Goal: Information Seeking & Learning: Learn about a topic

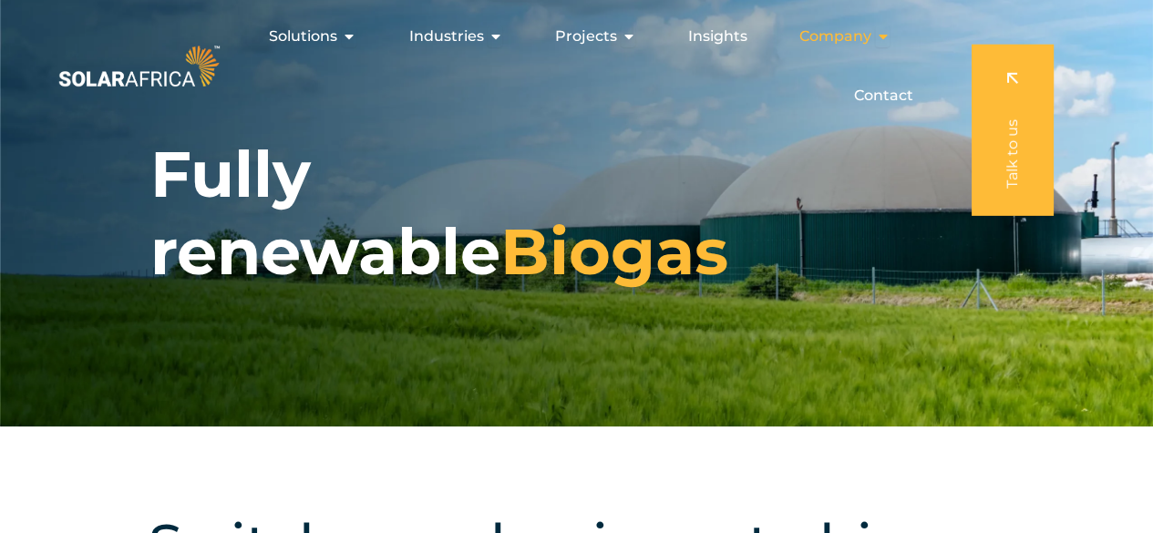
click at [830, 37] on span "Company" at bounding box center [834, 37] width 72 height 22
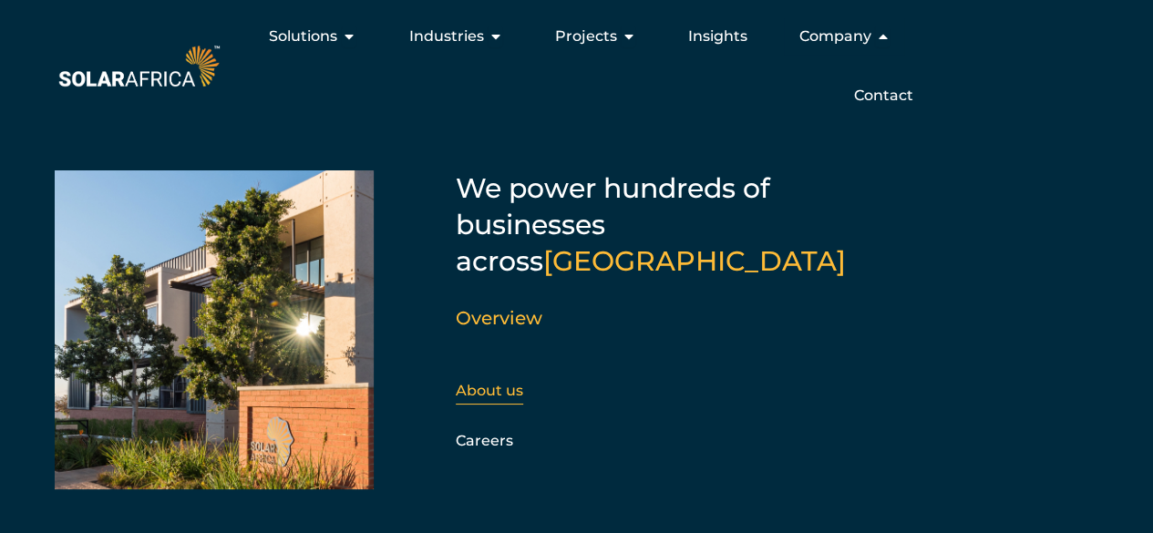
click at [476, 382] on link "About us" at bounding box center [489, 390] width 67 height 17
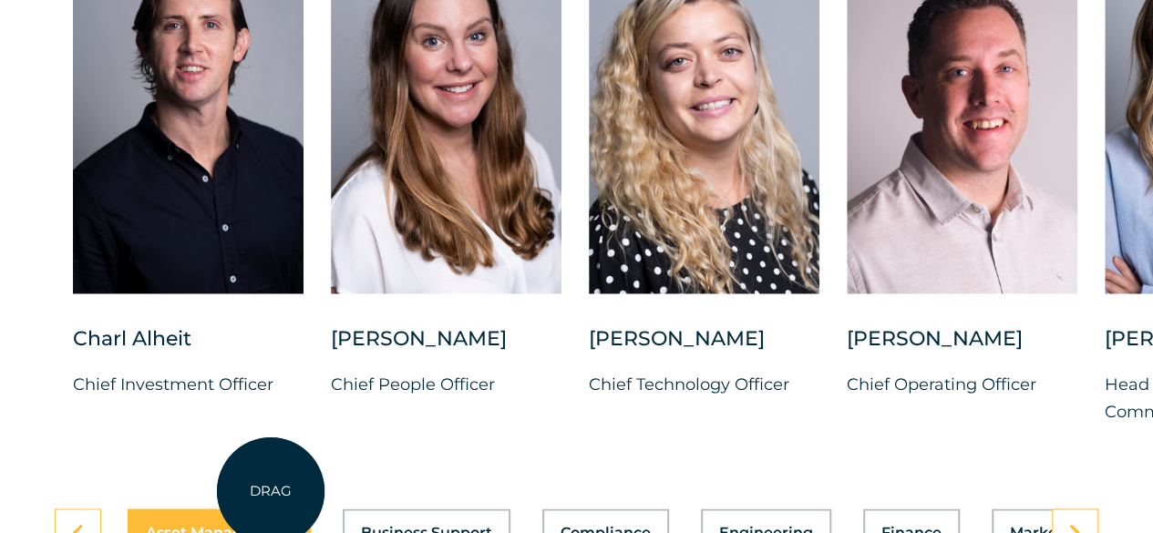
scroll to position [4762, 0]
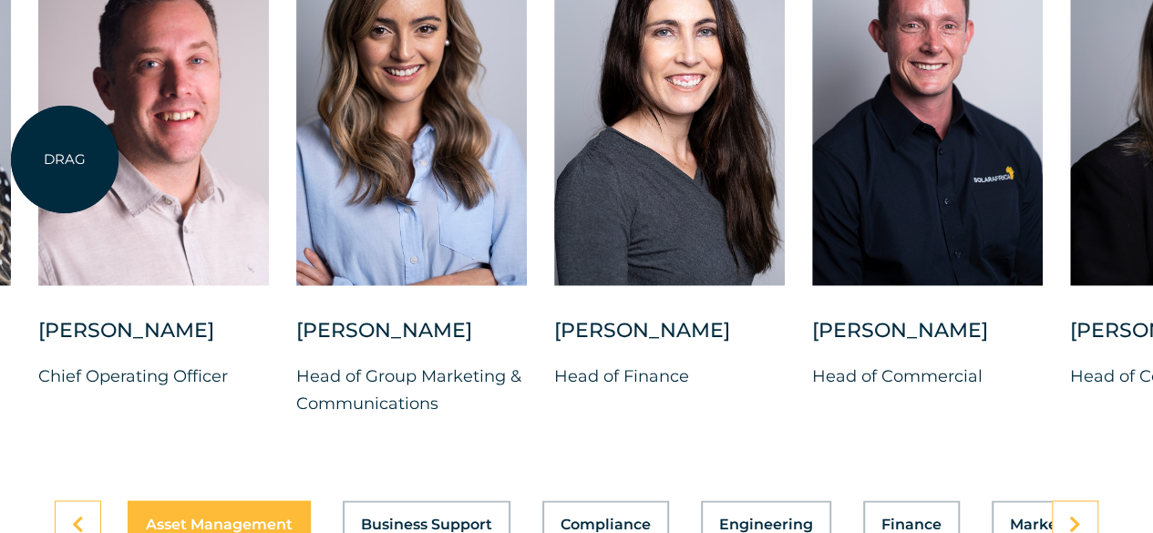
drag, startPoint x: 873, startPoint y: 240, endPoint x: 65, endPoint y: 160, distance: 812.4
click at [65, 160] on div at bounding box center [153, 104] width 231 height 363
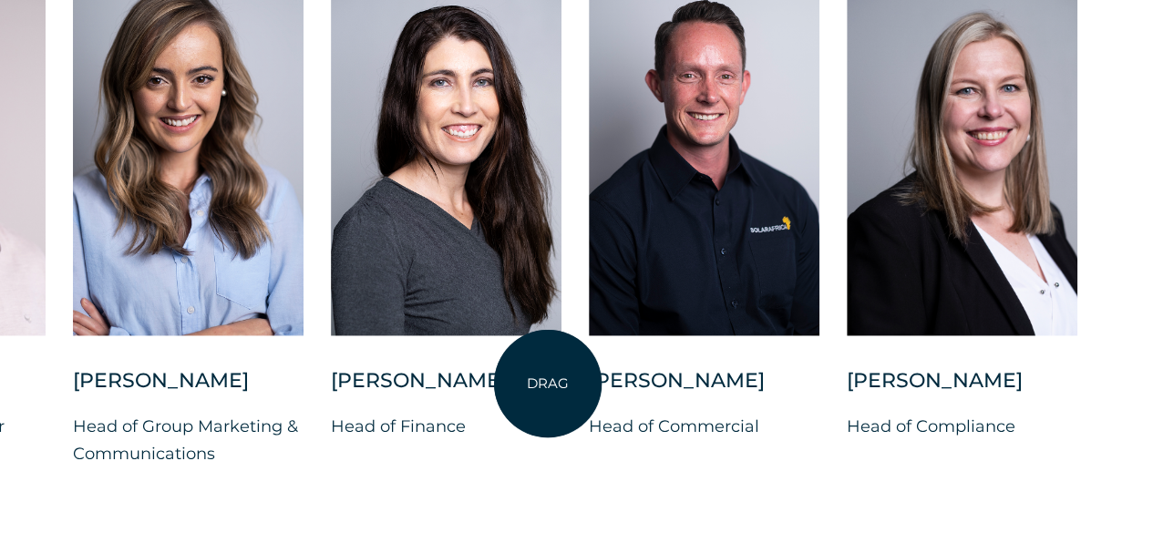
scroll to position [4740, 0]
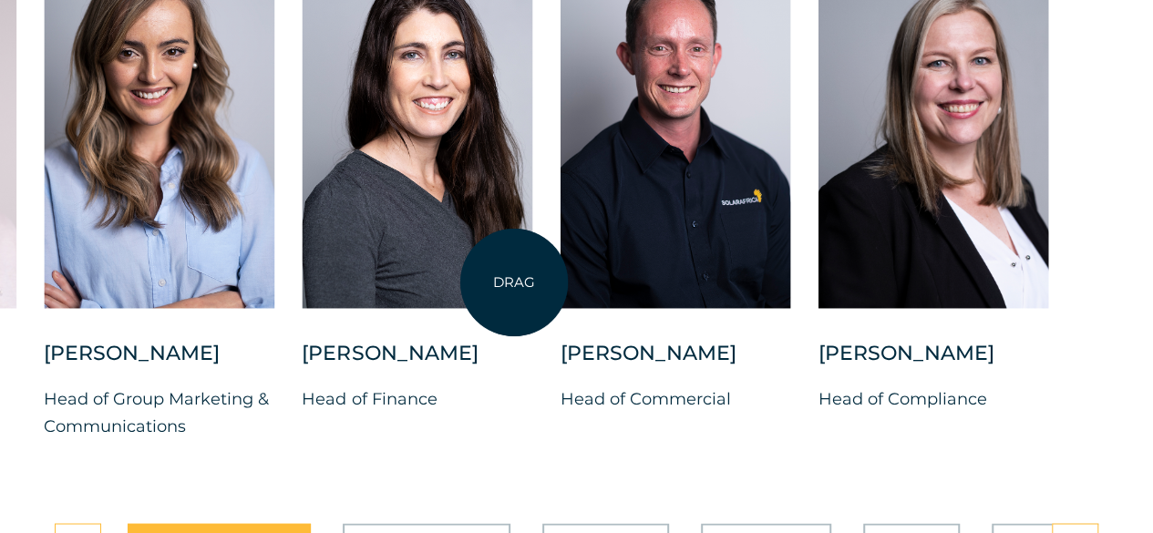
drag, startPoint x: 658, startPoint y: 292, endPoint x: 501, endPoint y: 283, distance: 157.0
click at [502, 283] on div "Charl Alheit Chief Investment Officer Candice Seggie Chief People Officer Suné …" at bounding box center [43, 207] width 2209 height 524
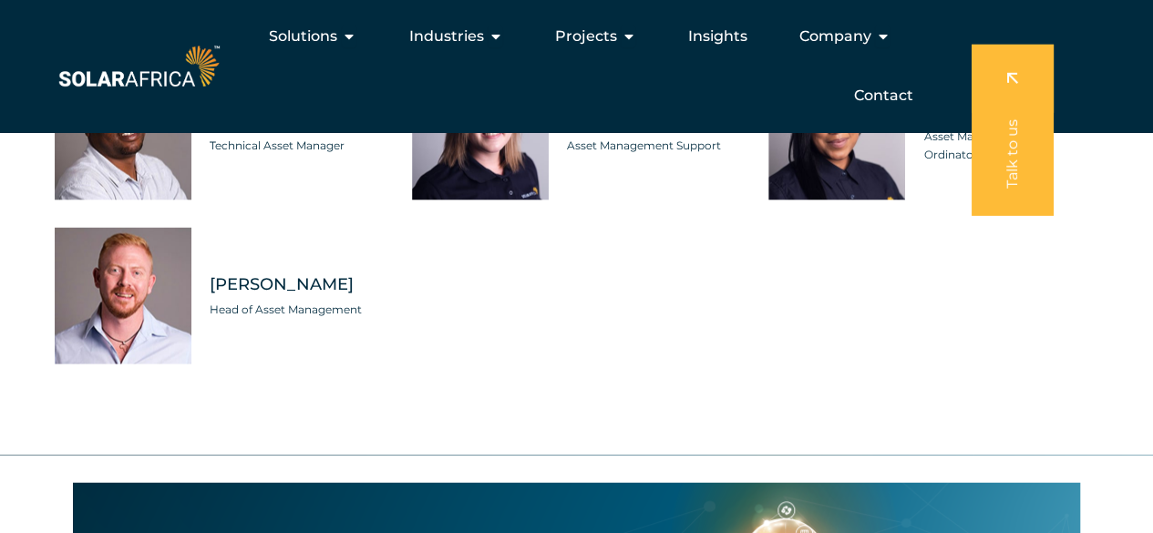
scroll to position [5173, 0]
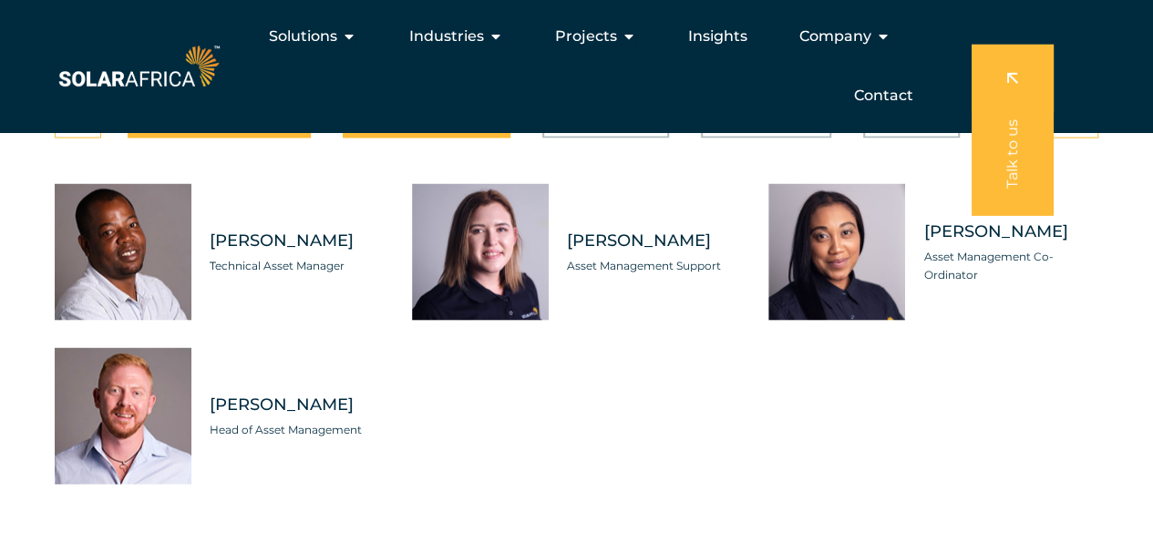
click at [438, 121] on span "Business Support" at bounding box center [426, 114] width 131 height 15
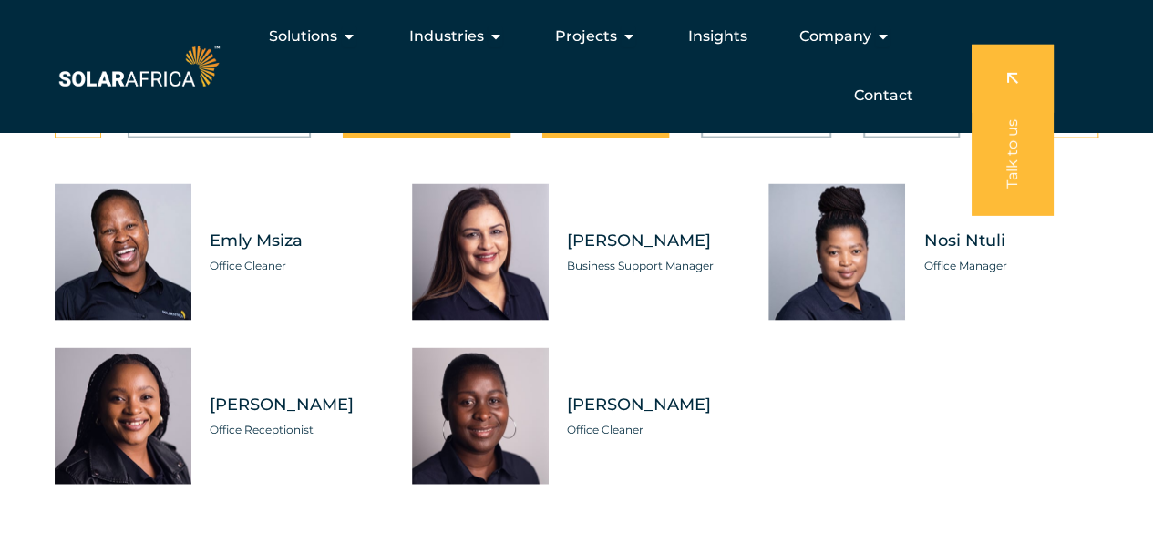
click at [631, 138] on button "Compliance" at bounding box center [605, 113] width 127 height 47
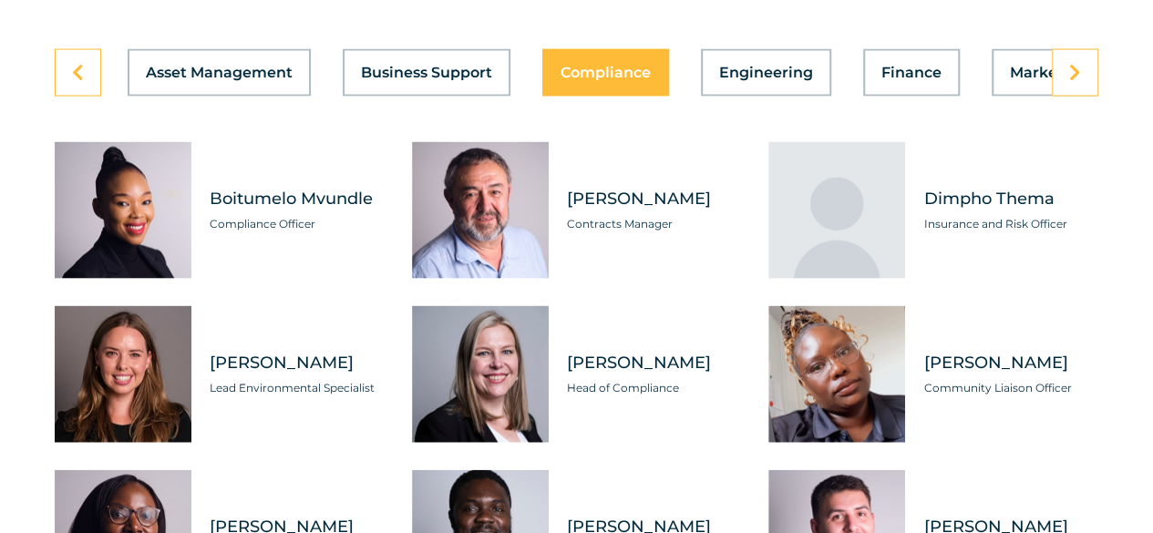
scroll to position [5218, 0]
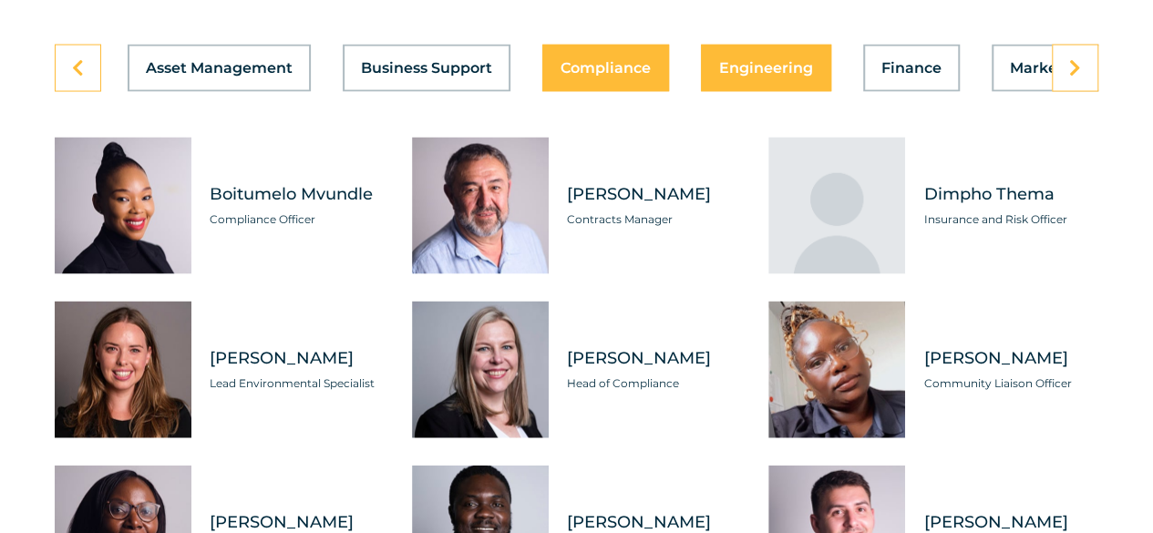
click at [755, 76] on span "Engineering" at bounding box center [766, 68] width 94 height 15
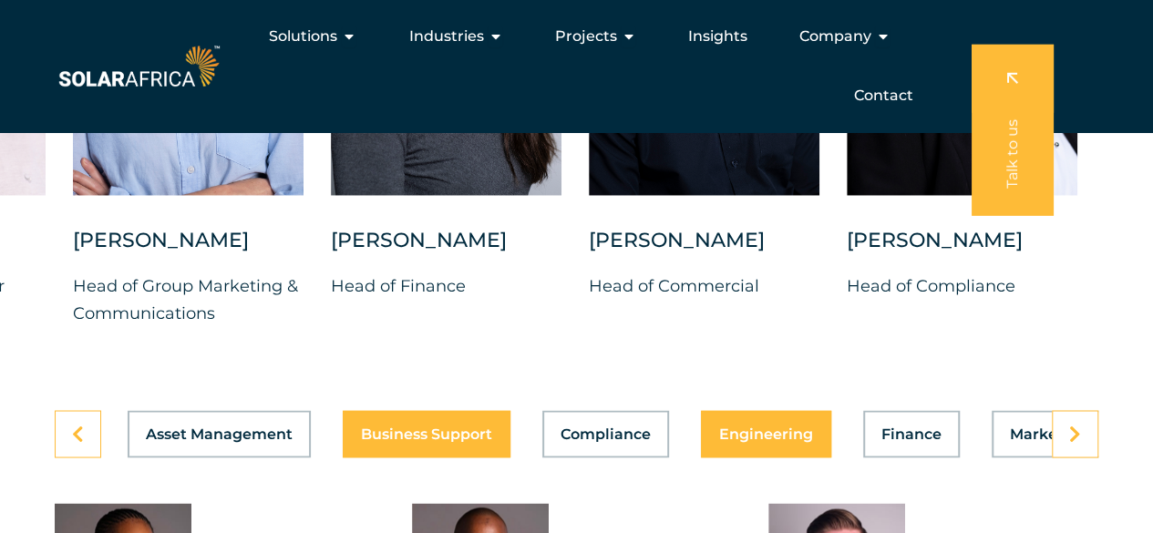
scroll to position [4854, 0]
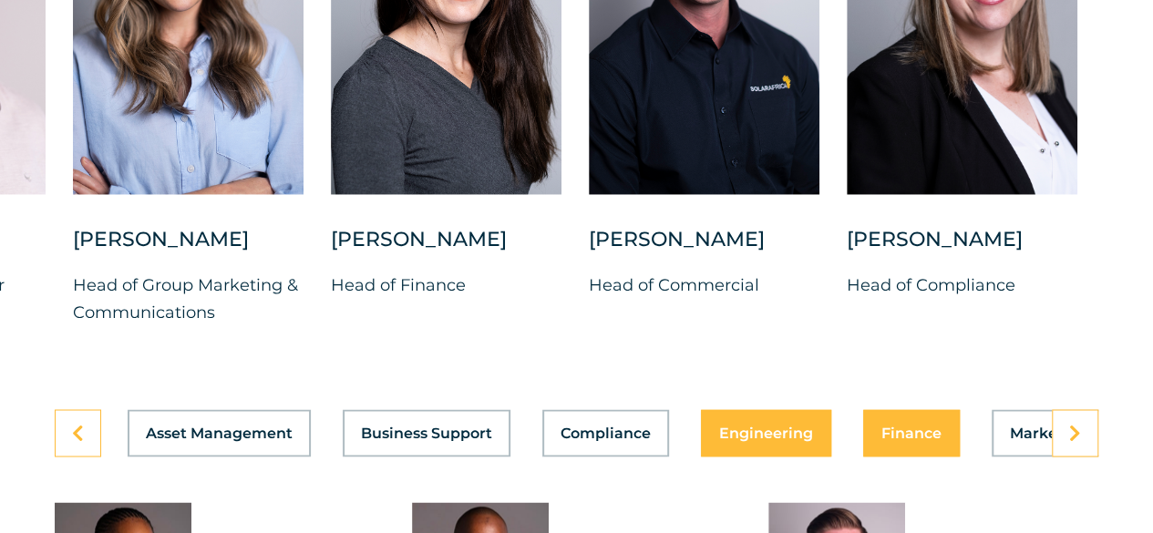
drag, startPoint x: 913, startPoint y: 476, endPoint x: 904, endPoint y: 480, distance: 10.2
click at [909, 457] on div "Asset Management Business Support Compliance Engineering Finance Marketing O&M …" at bounding box center [577, 432] width 1044 height 47
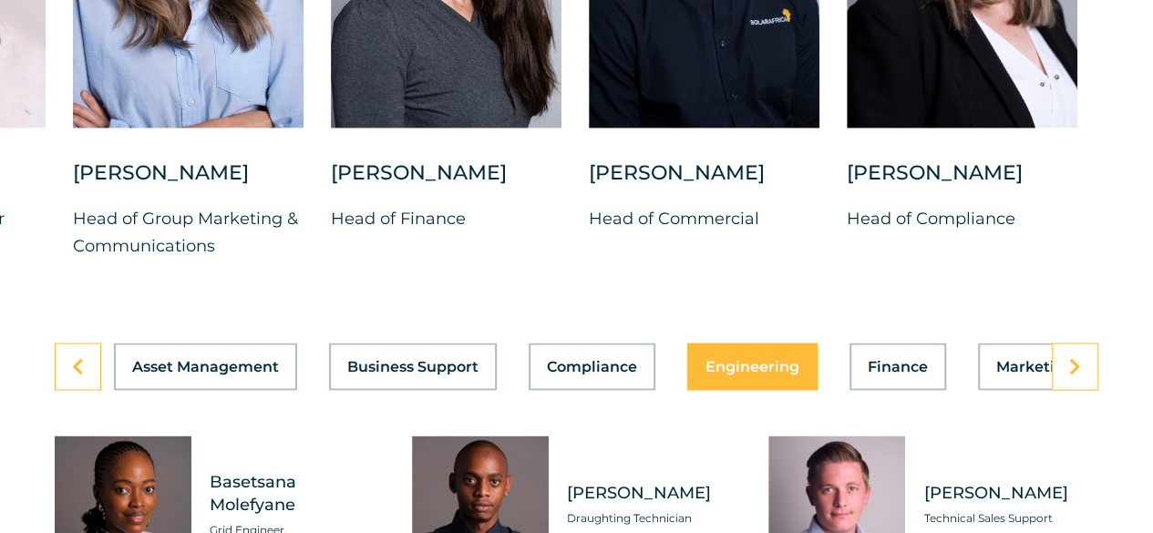
scroll to position [4922, 0]
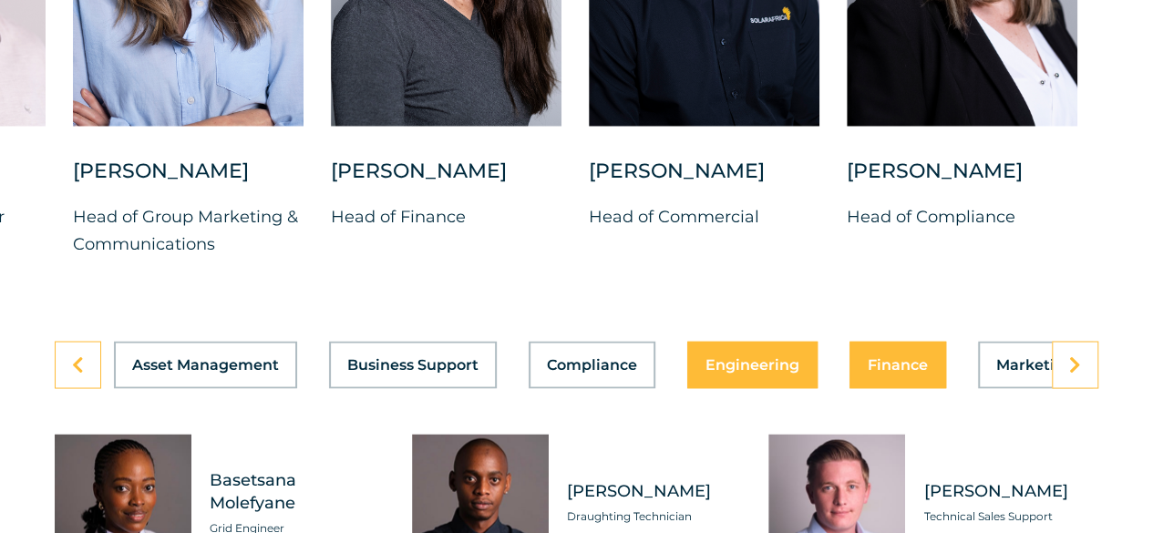
click at [886, 388] on button "Finance" at bounding box center [897, 364] width 97 height 47
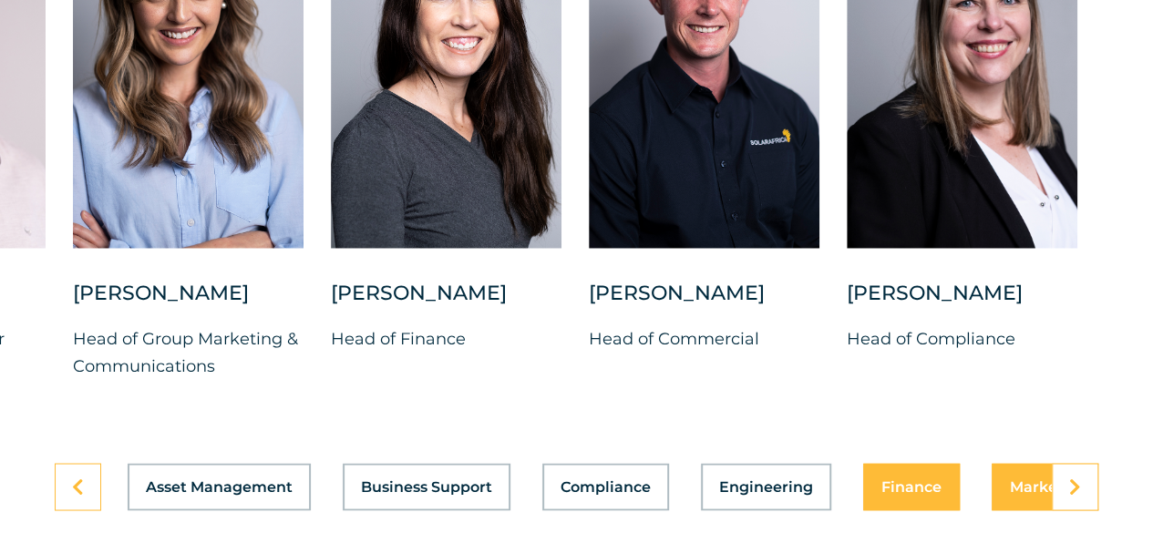
scroll to position [4808, 0]
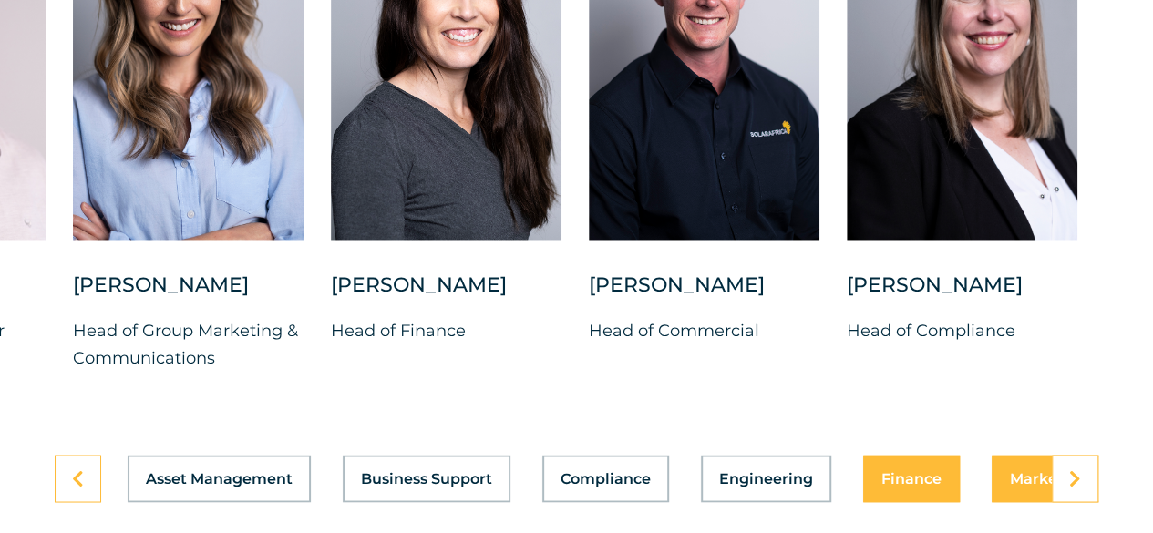
click at [1015, 502] on button "Marketing" at bounding box center [1049, 478] width 115 height 47
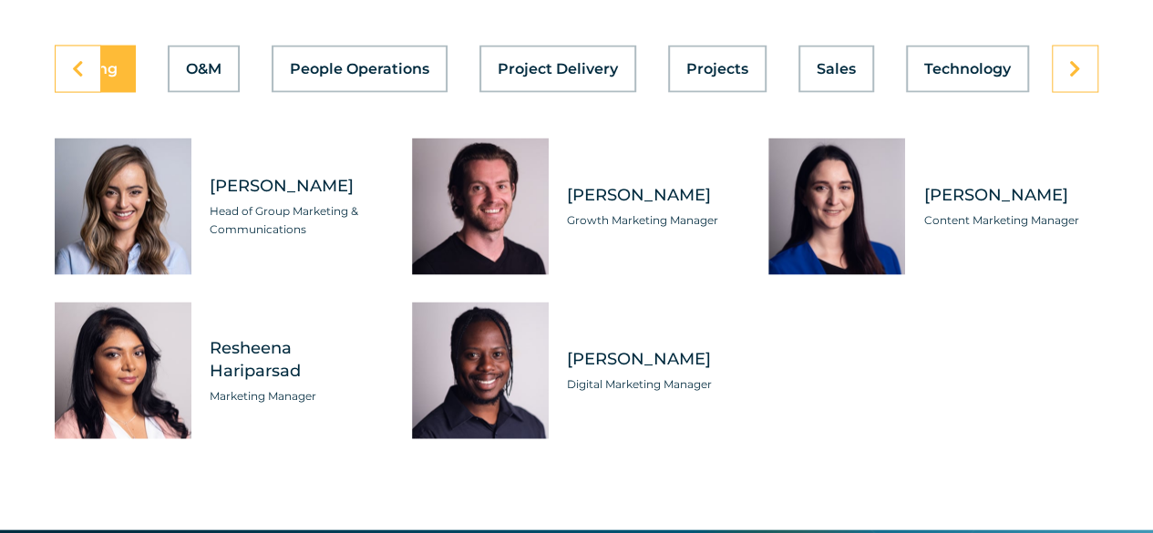
scroll to position [5218, 0]
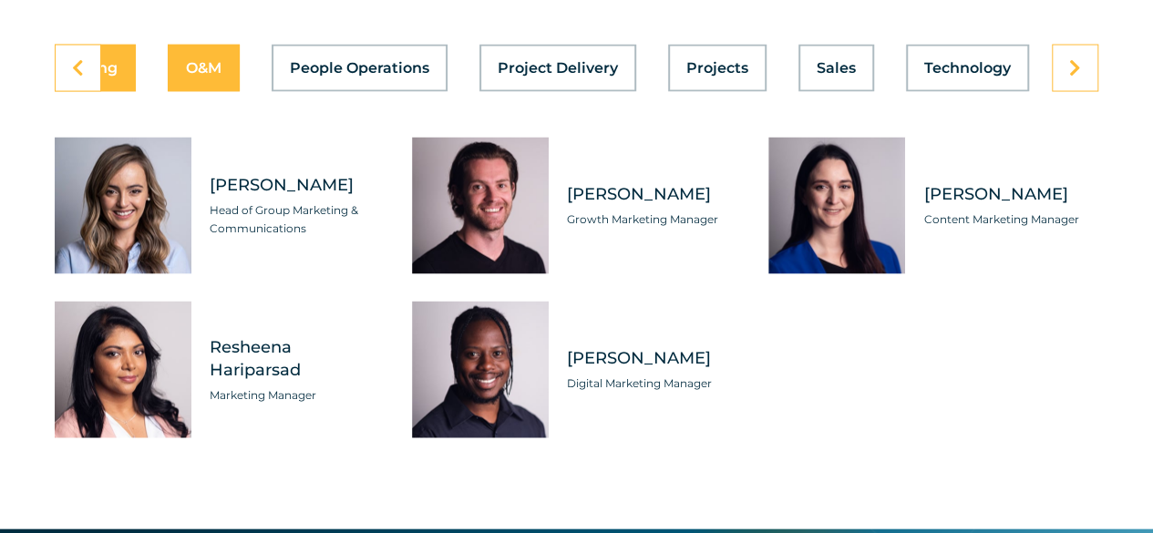
click at [195, 92] on button "O&M" at bounding box center [204, 68] width 72 height 47
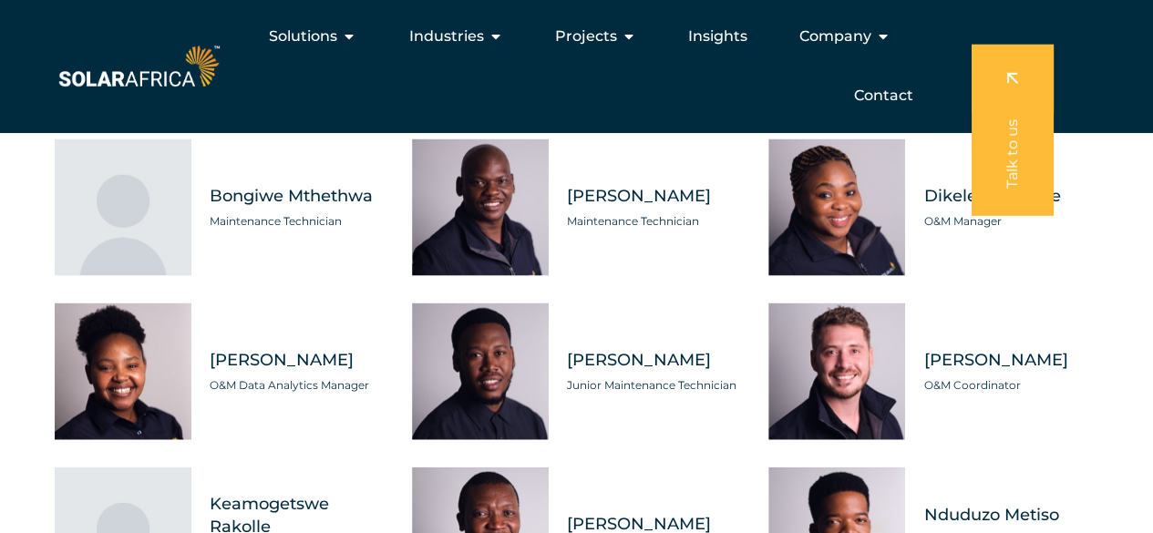
scroll to position [5059, 0]
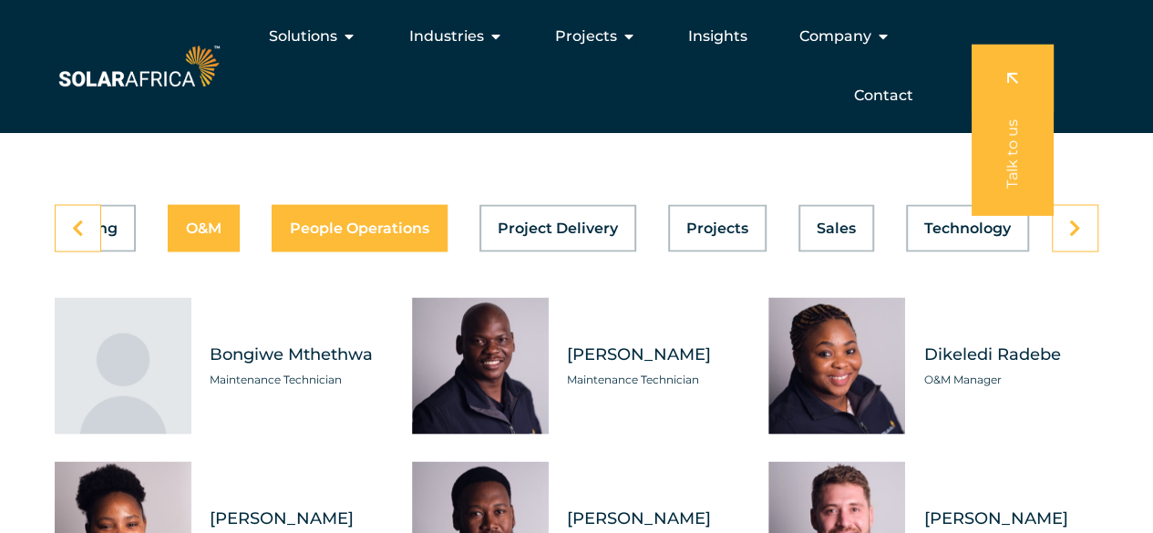
click at [329, 252] on div "Asset Management Business Support Compliance Engineering Finance Marketing O&M …" at bounding box center [577, 227] width 1044 height 47
click at [357, 235] on span "People Operations" at bounding box center [359, 228] width 139 height 15
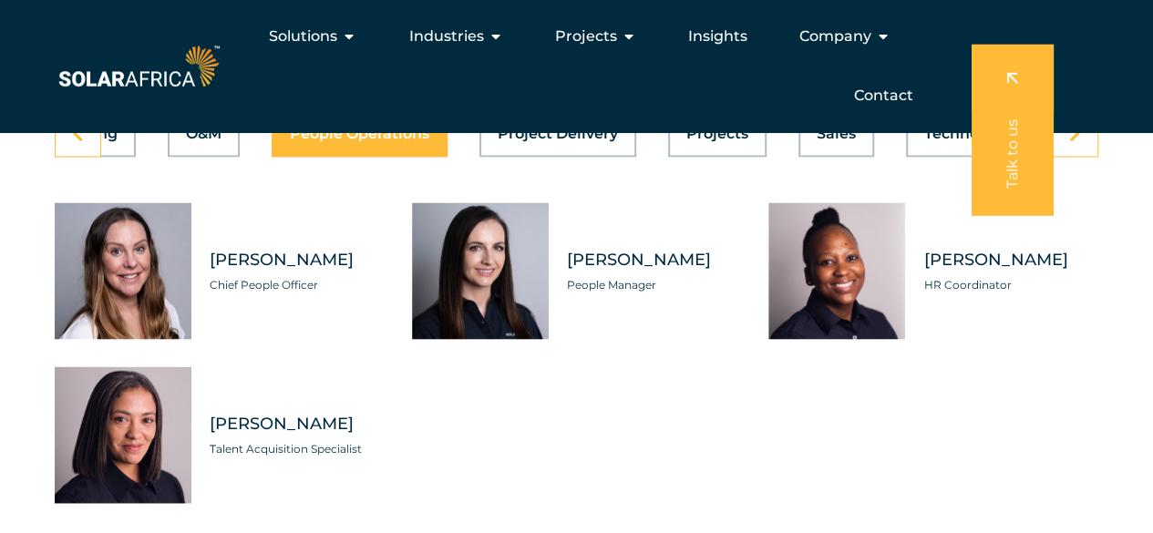
scroll to position [5081, 0]
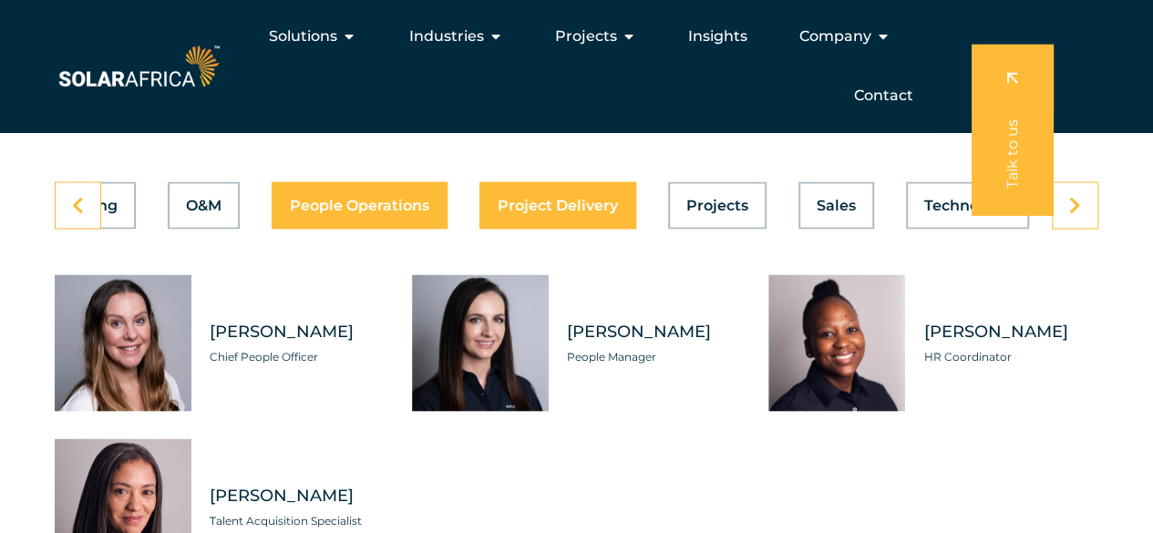
click at [557, 212] on span "Project Delivery" at bounding box center [558, 205] width 120 height 15
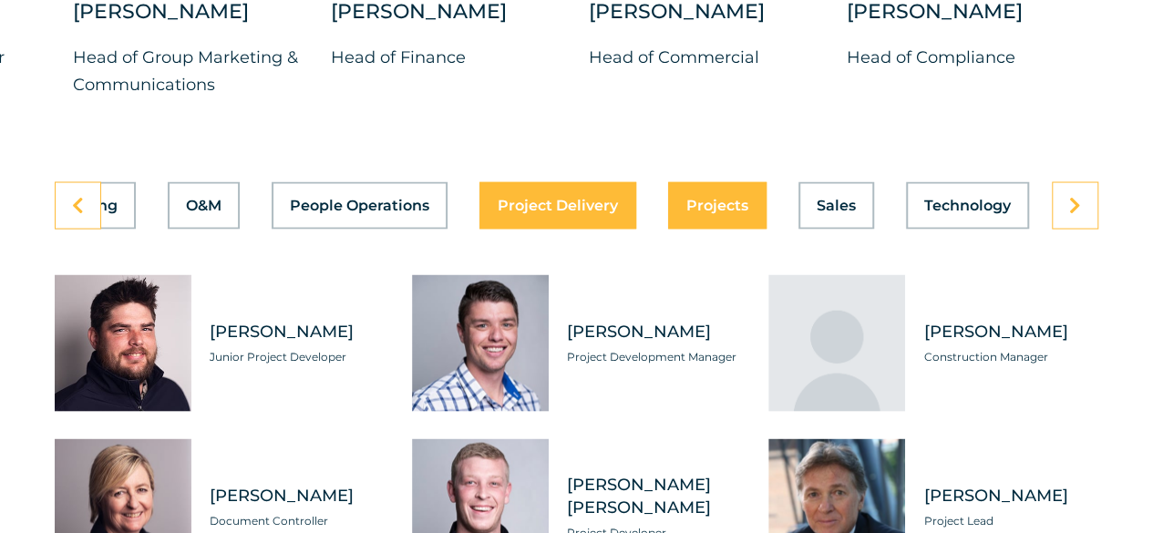
click at [738, 212] on span "Projects" at bounding box center [717, 205] width 62 height 15
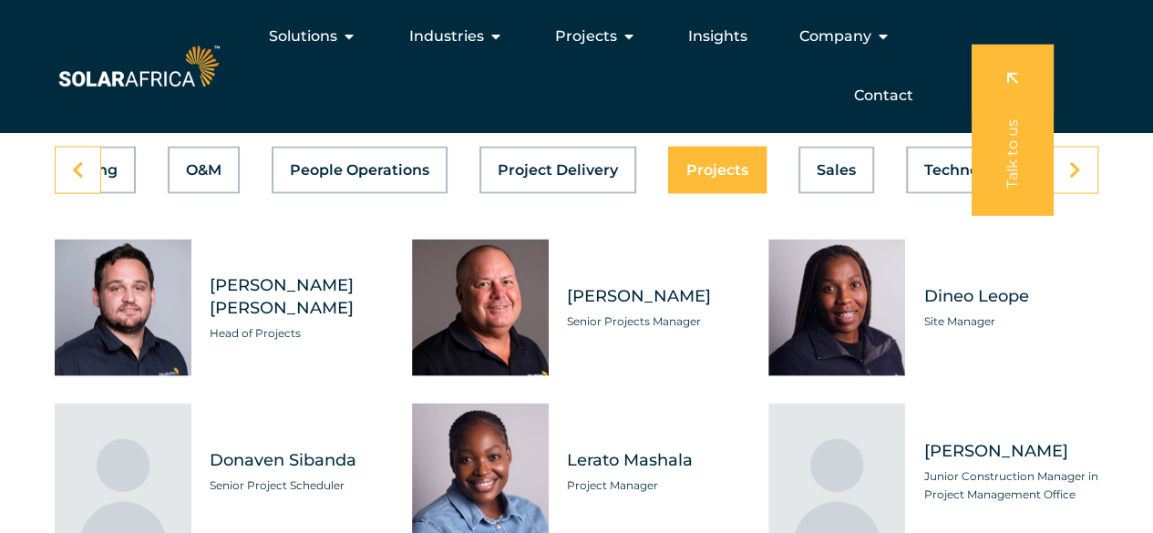
scroll to position [5104, 0]
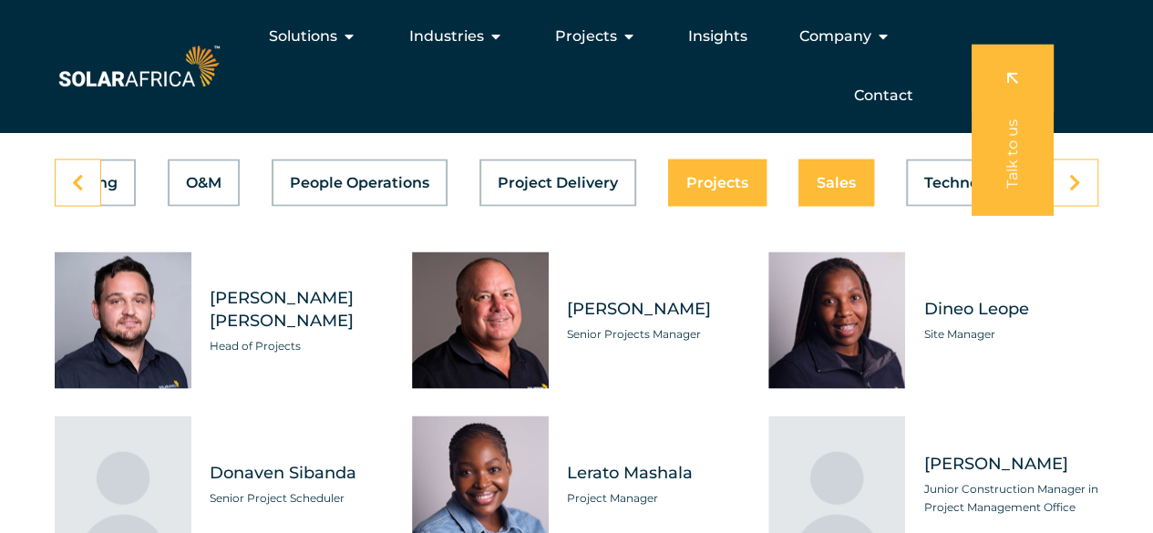
click at [819, 206] on button "Sales" at bounding box center [836, 182] width 76 height 47
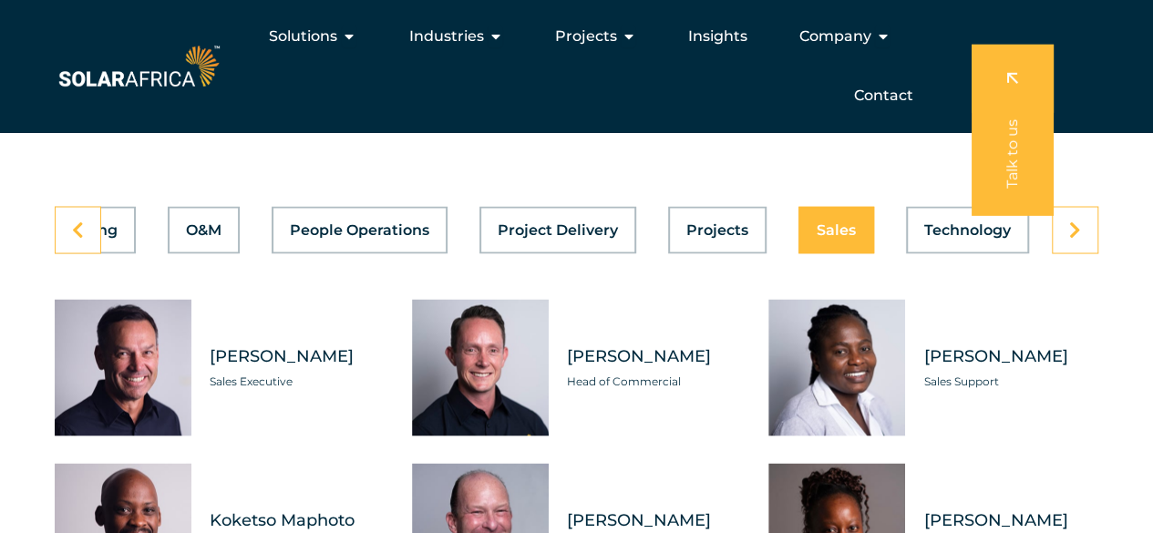
scroll to position [5036, 0]
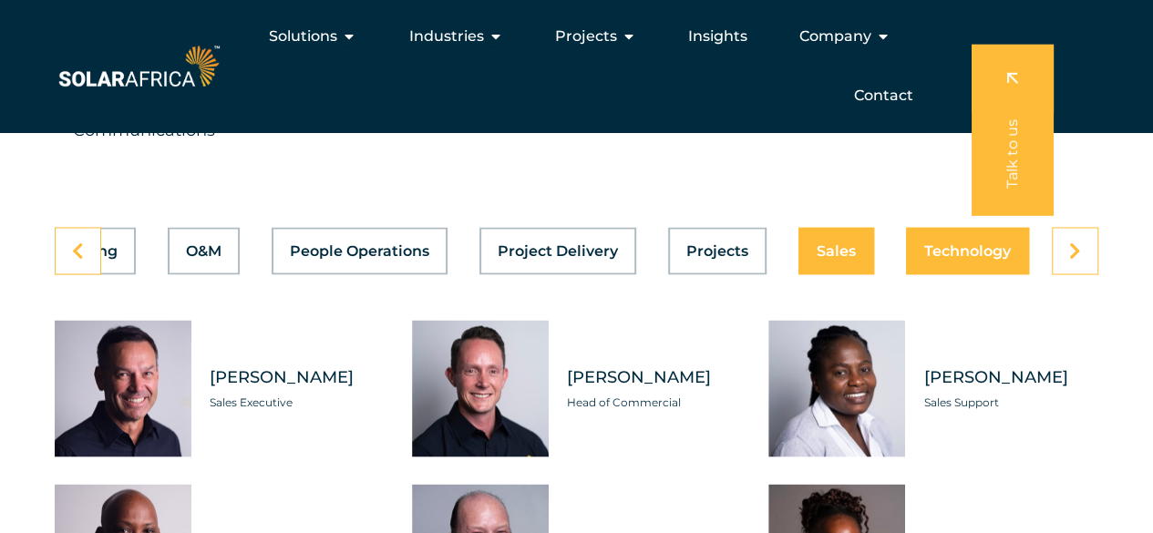
click at [987, 258] on span "Technology" at bounding box center [967, 250] width 87 height 15
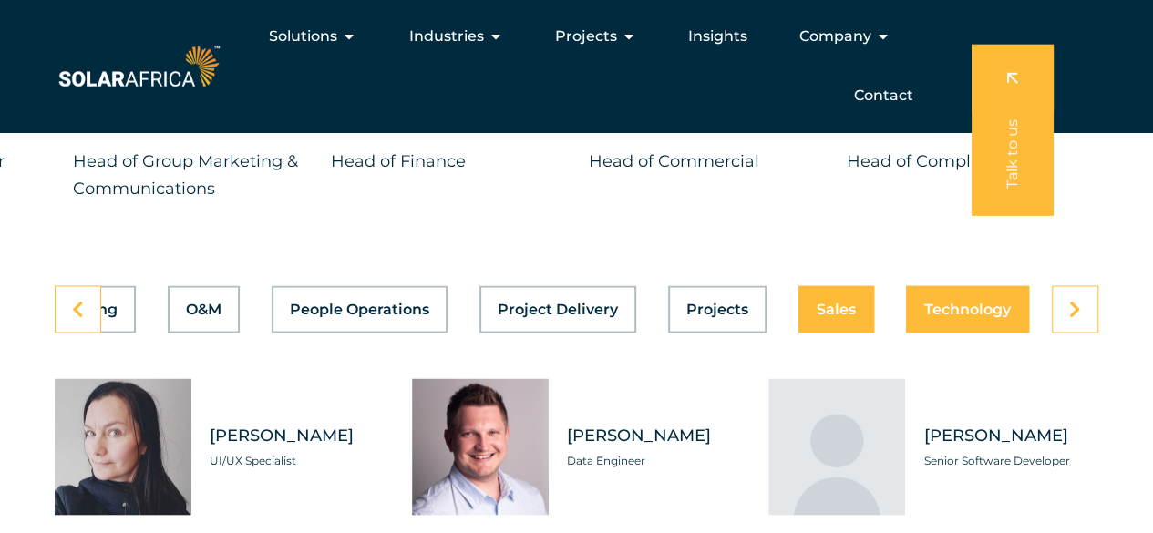
scroll to position [4968, 0]
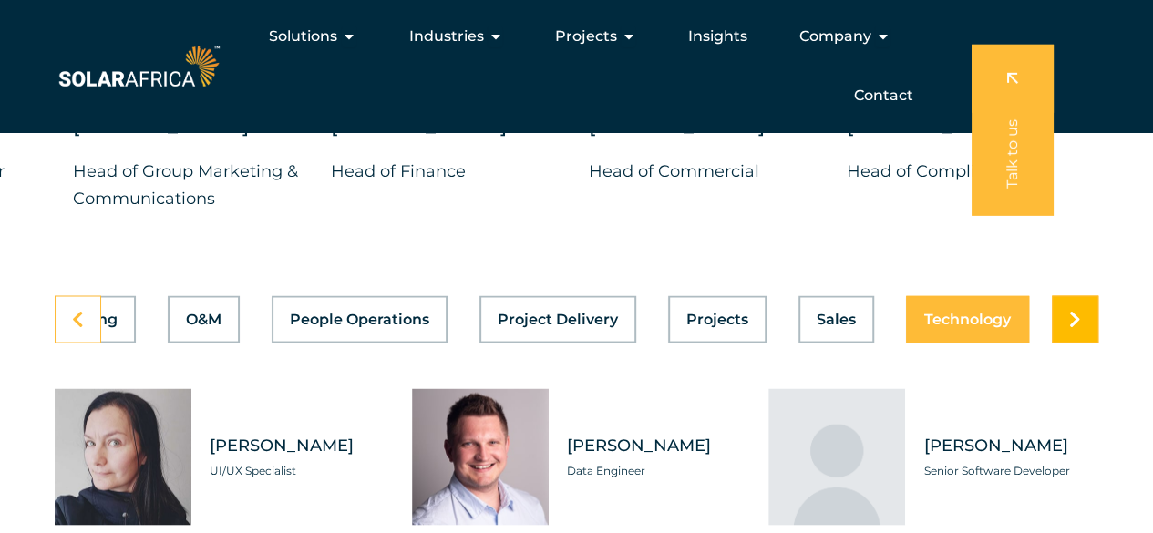
click at [1065, 343] on link at bounding box center [1075, 318] width 46 height 47
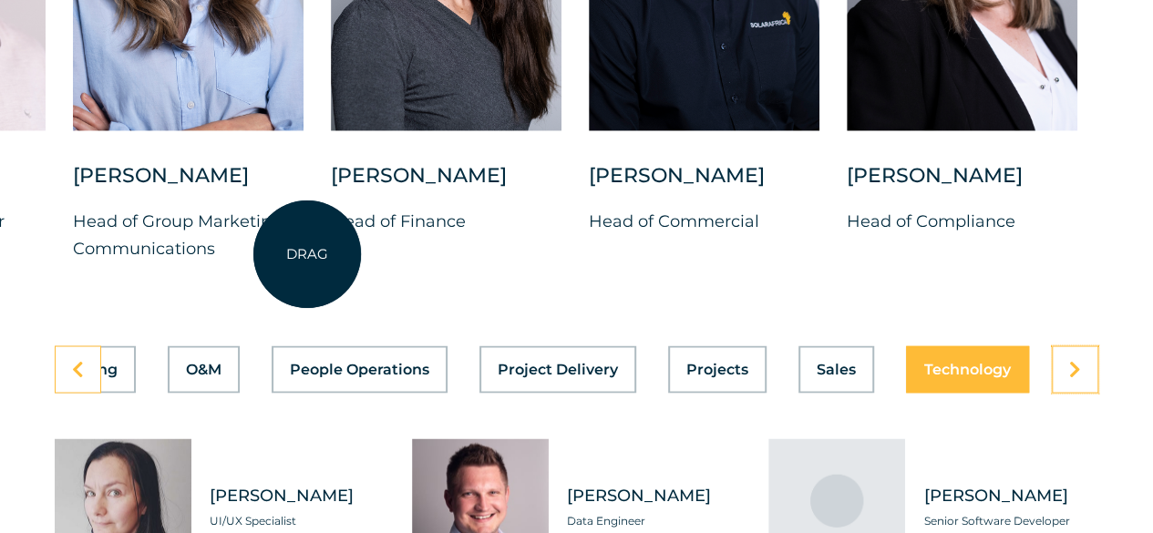
scroll to position [4922, 0]
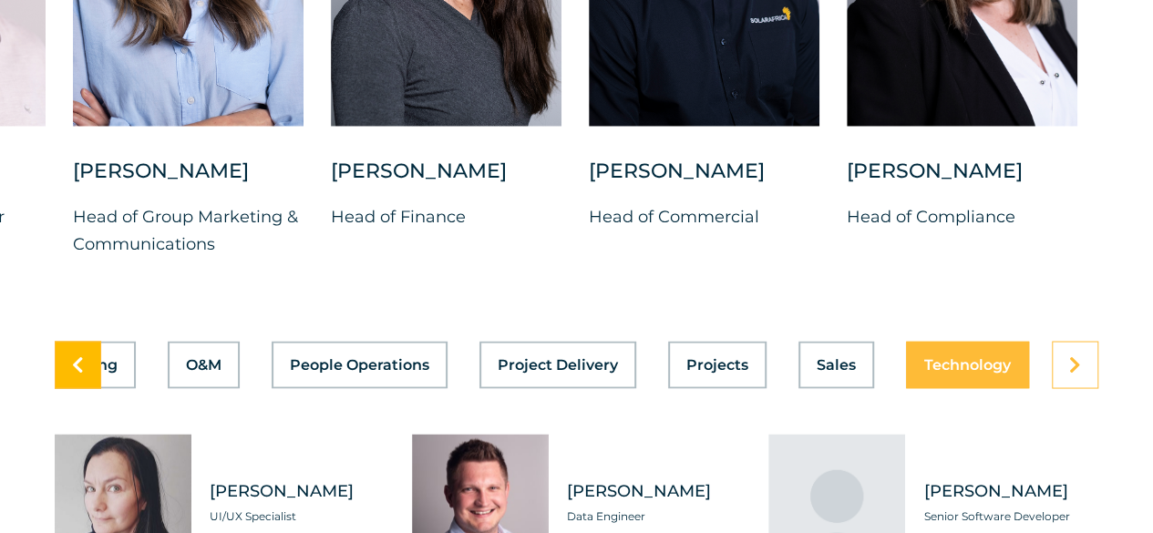
click at [67, 388] on link at bounding box center [78, 364] width 46 height 47
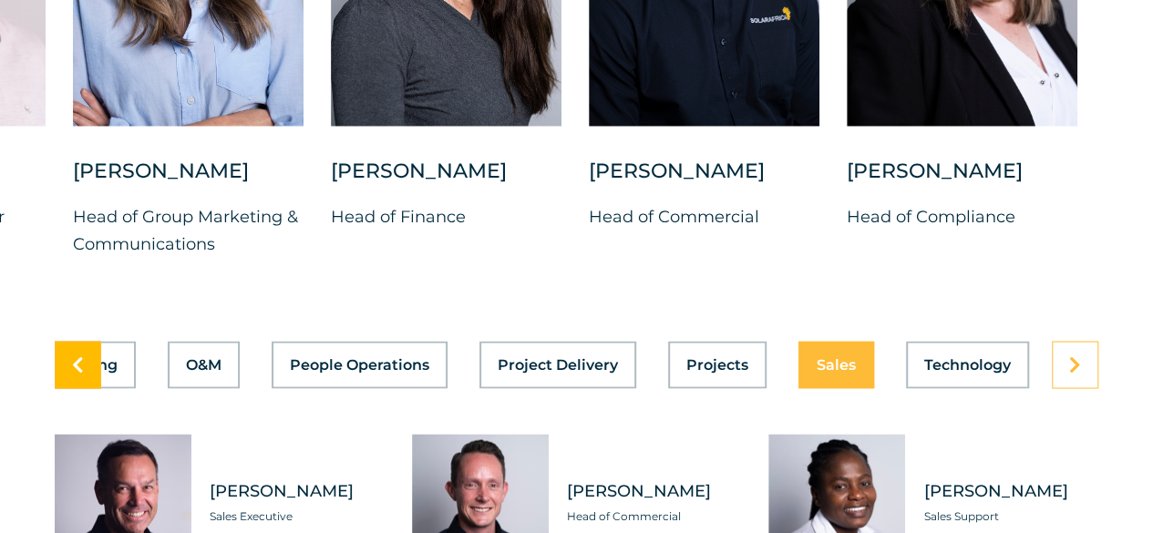
click at [67, 388] on link at bounding box center [78, 364] width 46 height 47
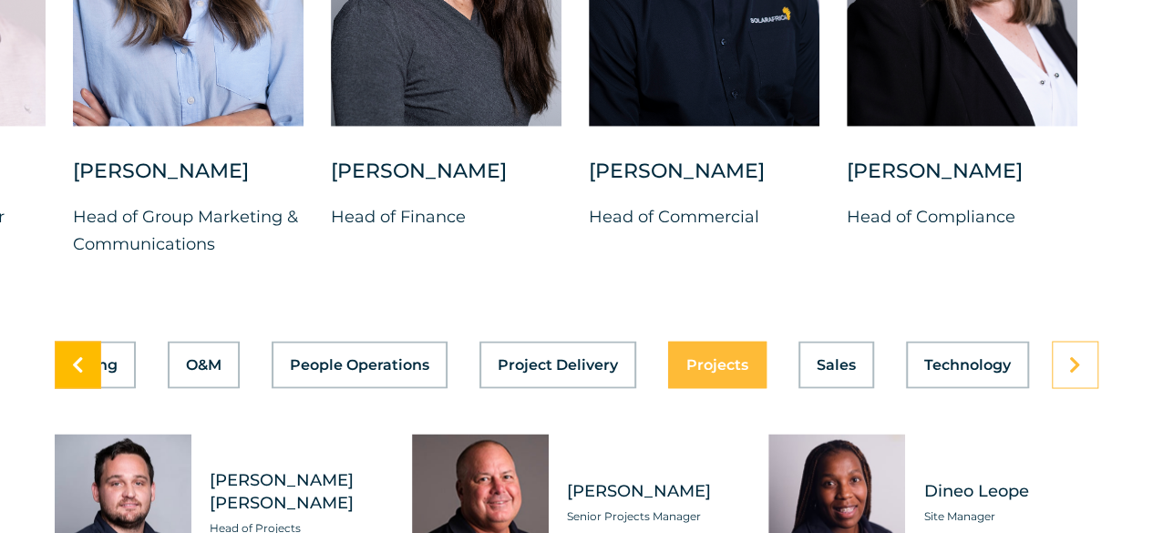
click at [67, 388] on link at bounding box center [78, 364] width 46 height 47
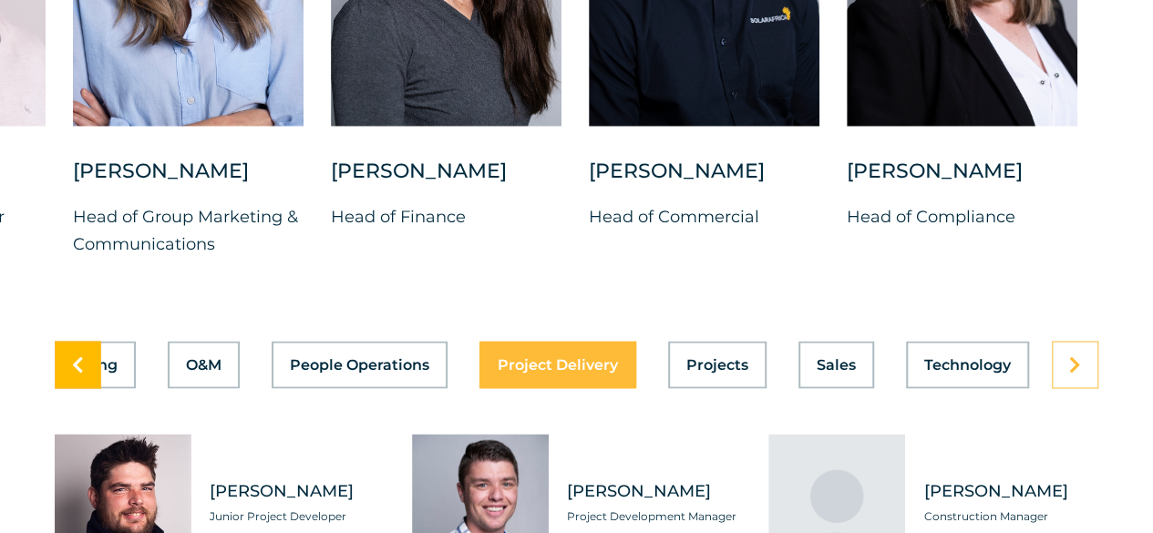
click at [67, 388] on link at bounding box center [78, 364] width 46 height 47
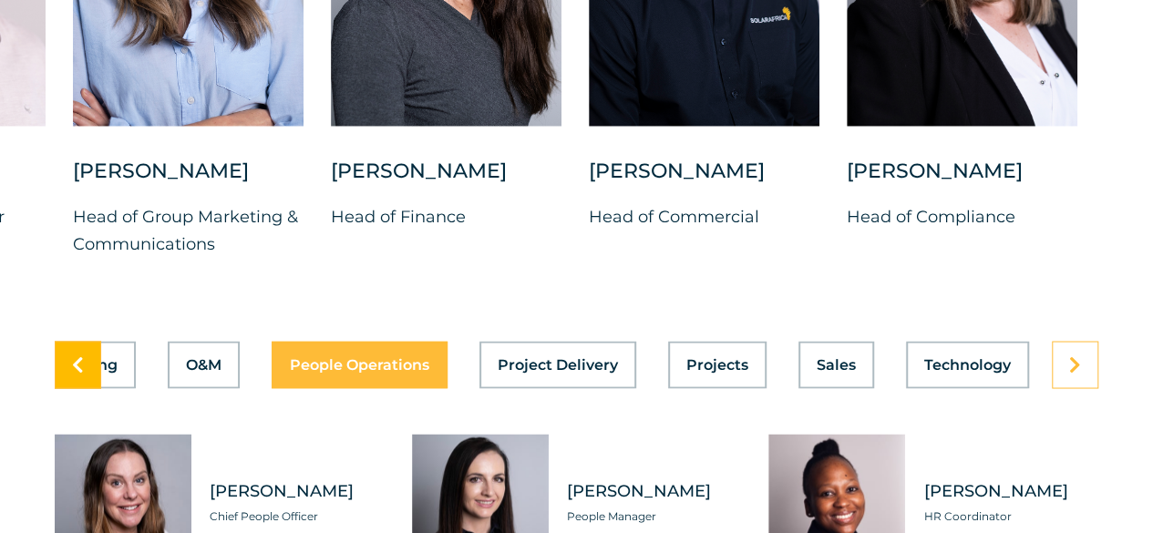
click at [67, 388] on link at bounding box center [78, 364] width 46 height 47
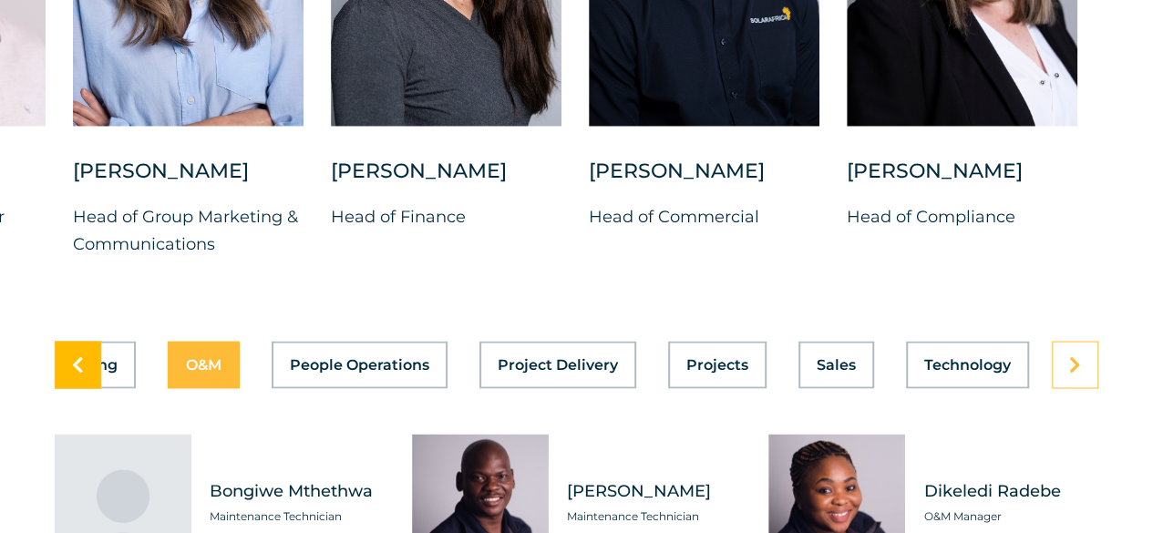
click at [67, 388] on link at bounding box center [78, 364] width 46 height 47
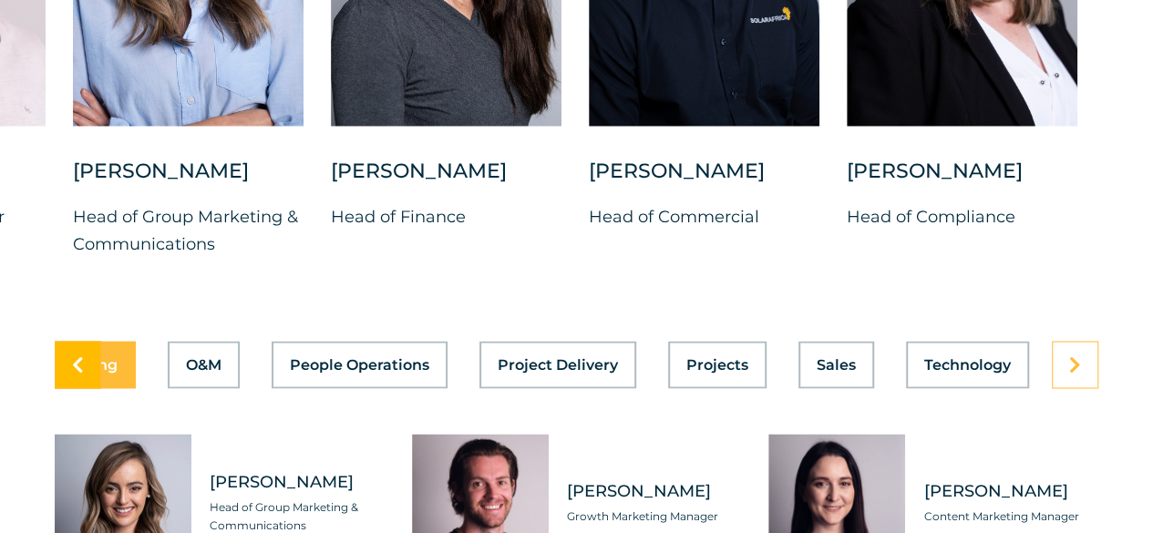
click at [67, 388] on link at bounding box center [78, 364] width 46 height 47
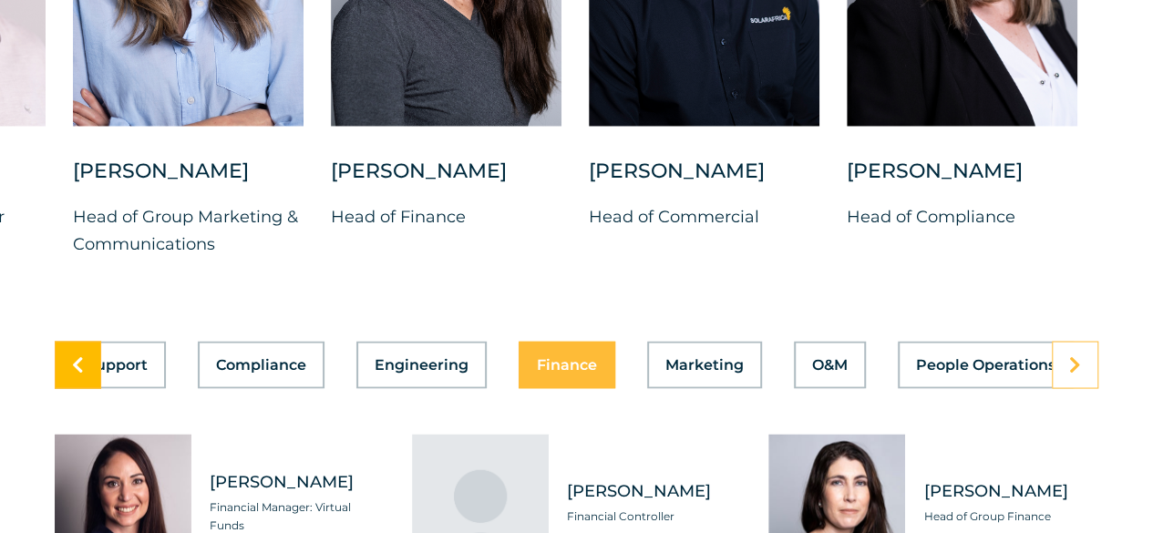
click at [67, 388] on link at bounding box center [78, 364] width 46 height 47
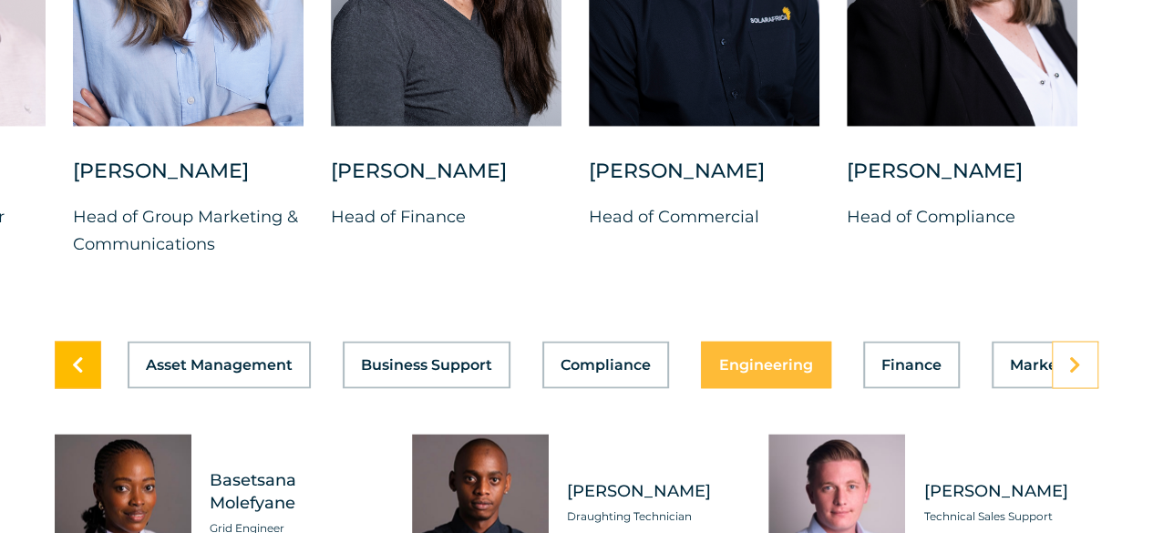
scroll to position [0, 0]
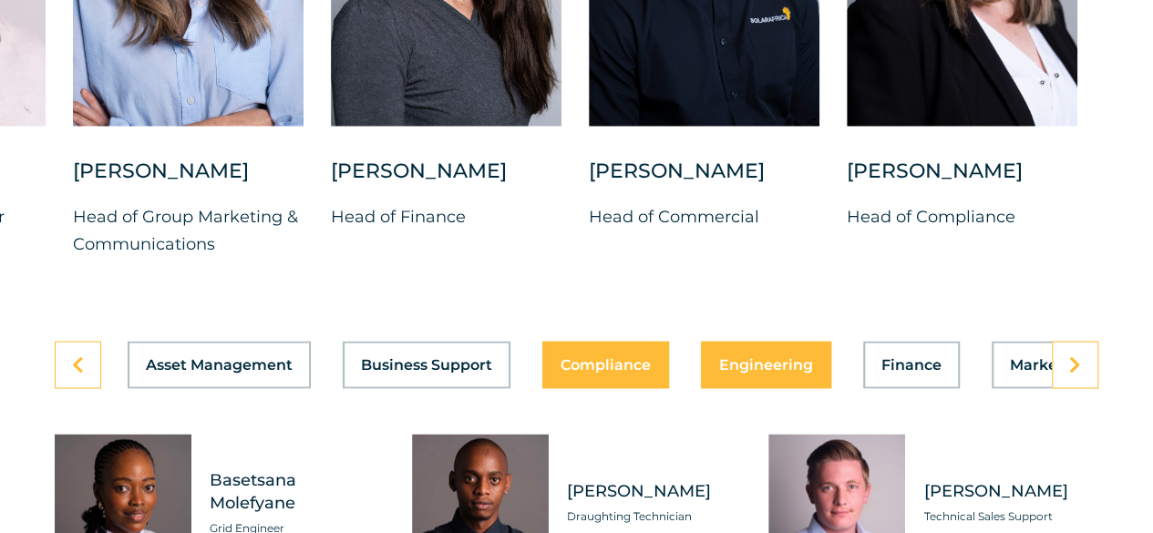
click at [593, 388] on button "Compliance" at bounding box center [605, 364] width 127 height 47
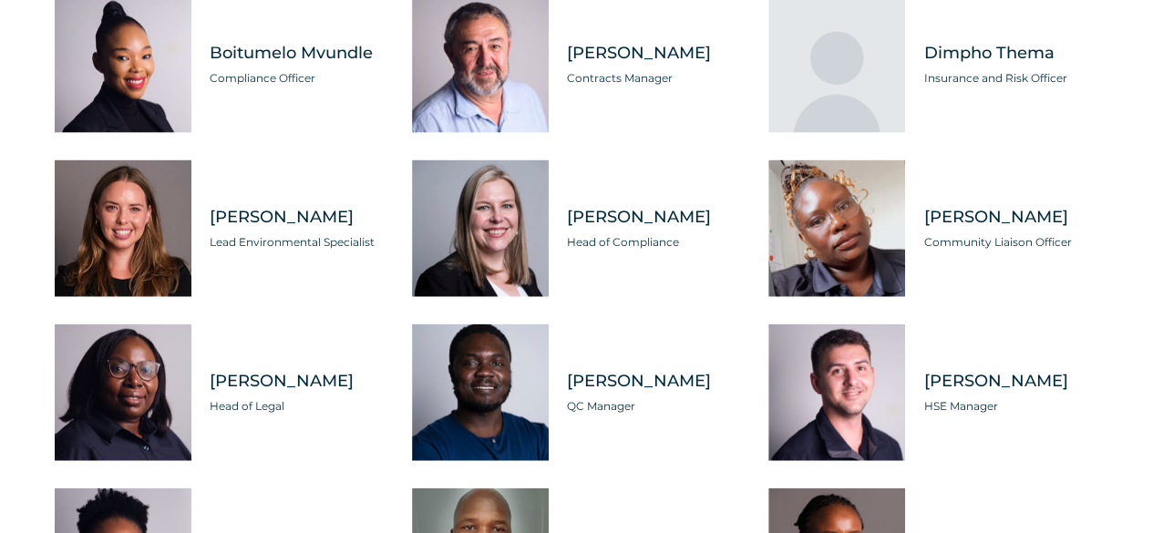
scroll to position [5378, 0]
